Goal: Information Seeking & Learning: Learn about a topic

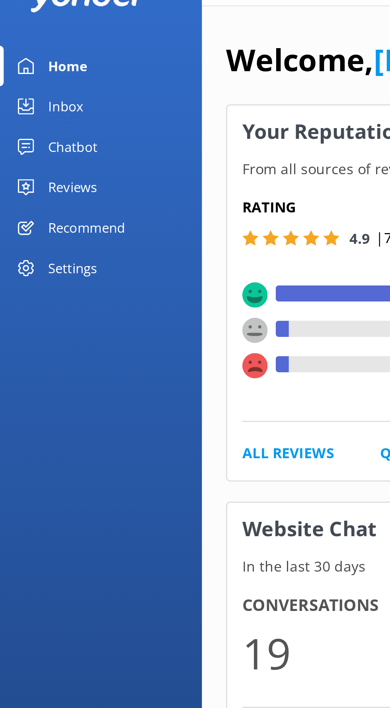
click at [34, 95] on div "Reviews" at bounding box center [28, 96] width 19 height 16
